Goal: Find specific page/section: Find specific page/section

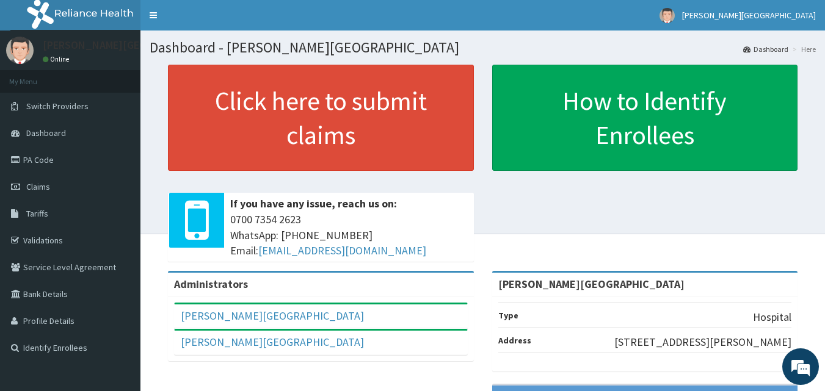
click at [54, 162] on link "PA Code" at bounding box center [70, 160] width 140 height 27
click at [65, 170] on link "PA Code" at bounding box center [70, 160] width 140 height 27
drag, startPoint x: 0, startPoint y: 0, endPoint x: 31, endPoint y: 184, distance: 187.0
click at [31, 184] on span "Claims" at bounding box center [38, 186] width 24 height 11
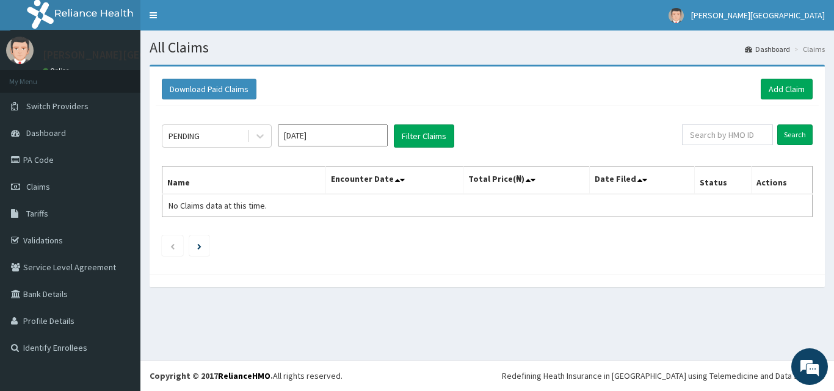
click at [52, 160] on link "PA Code" at bounding box center [70, 160] width 140 height 27
